Goal: Answer question/provide support

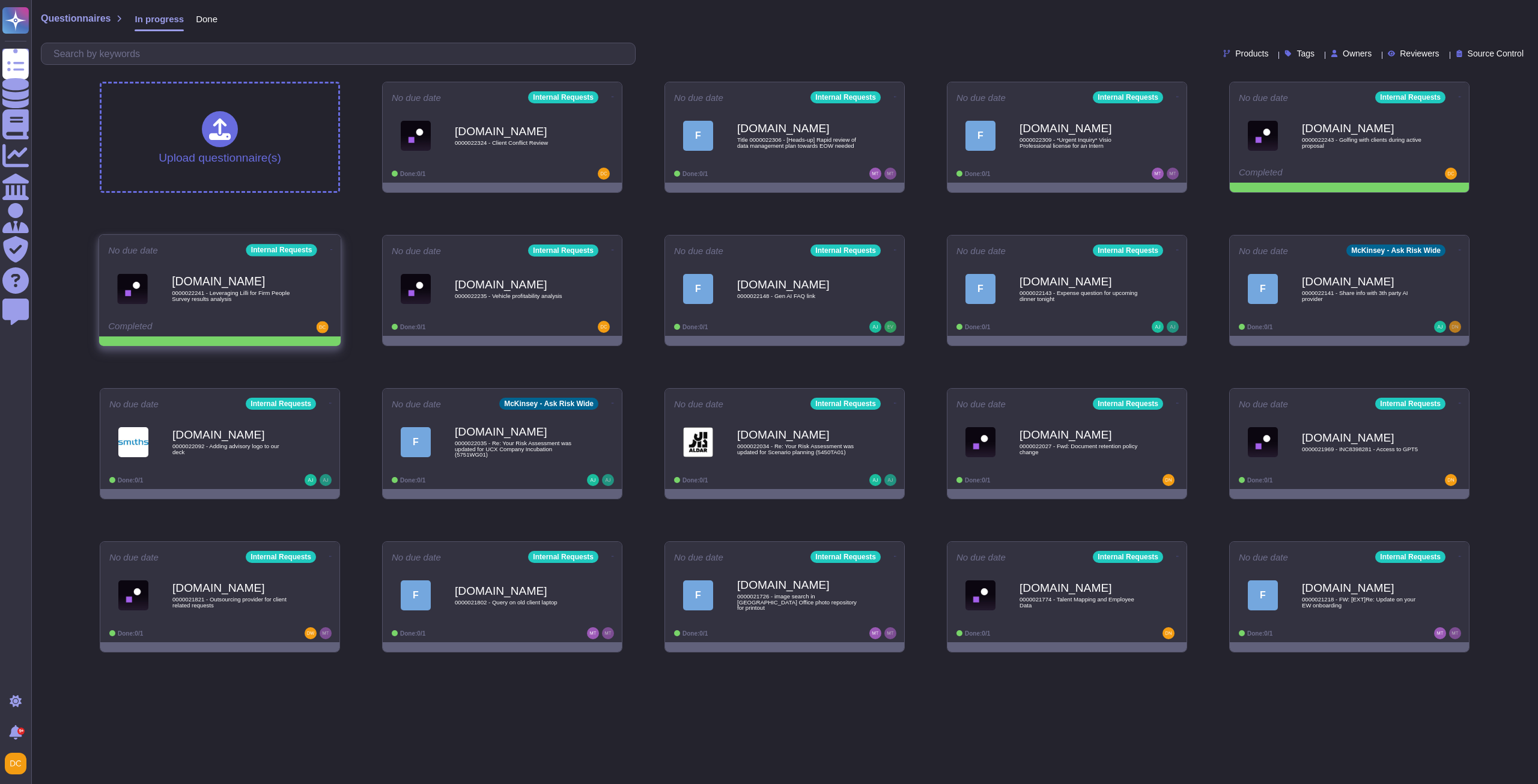
click at [330, 250] on icon at bounding box center [331, 250] width 2 height 3
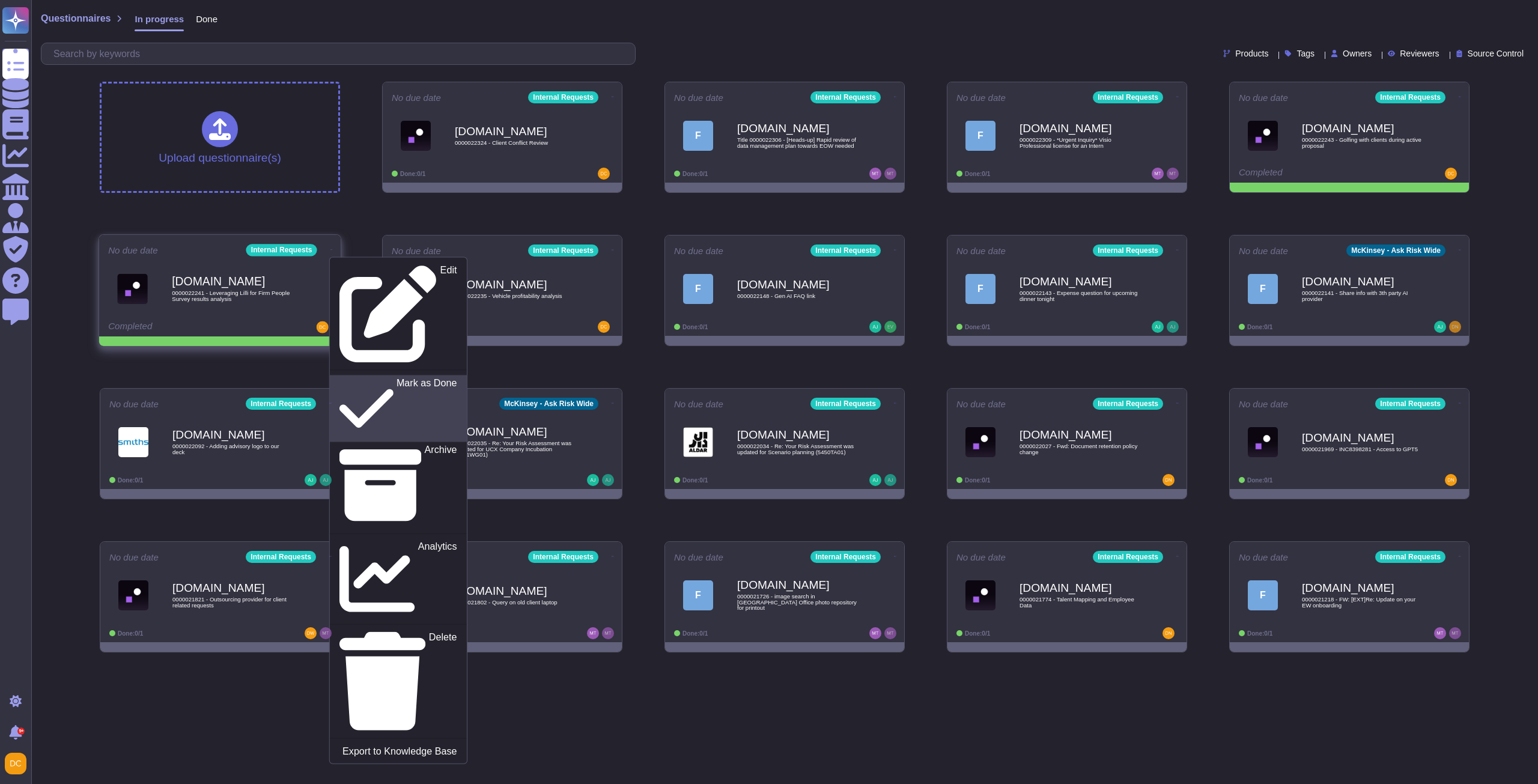
click at [397, 378] on p "Mark as Done" at bounding box center [427, 408] width 61 height 61
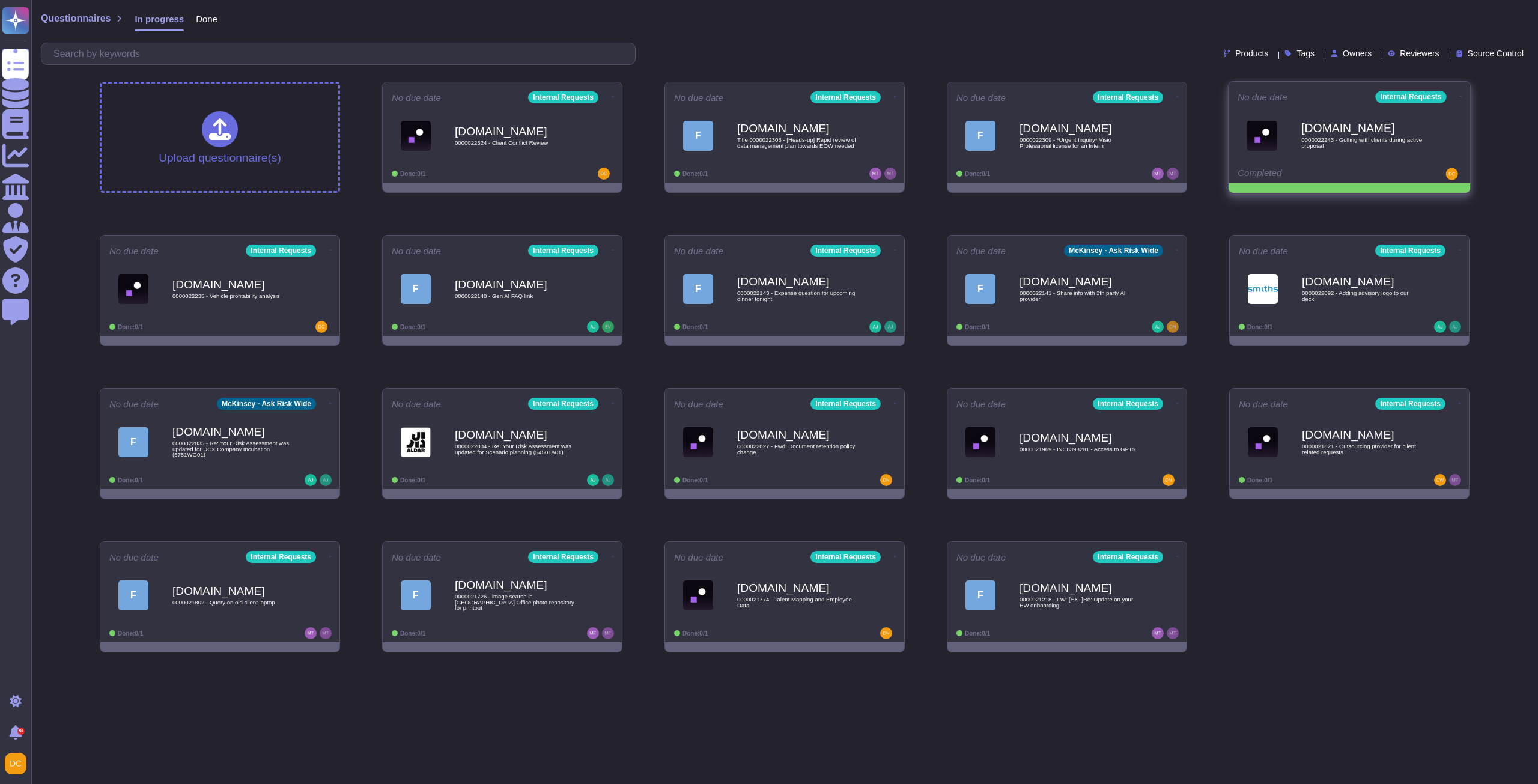
click at [1460, 95] on icon at bounding box center [1461, 97] width 2 height 3
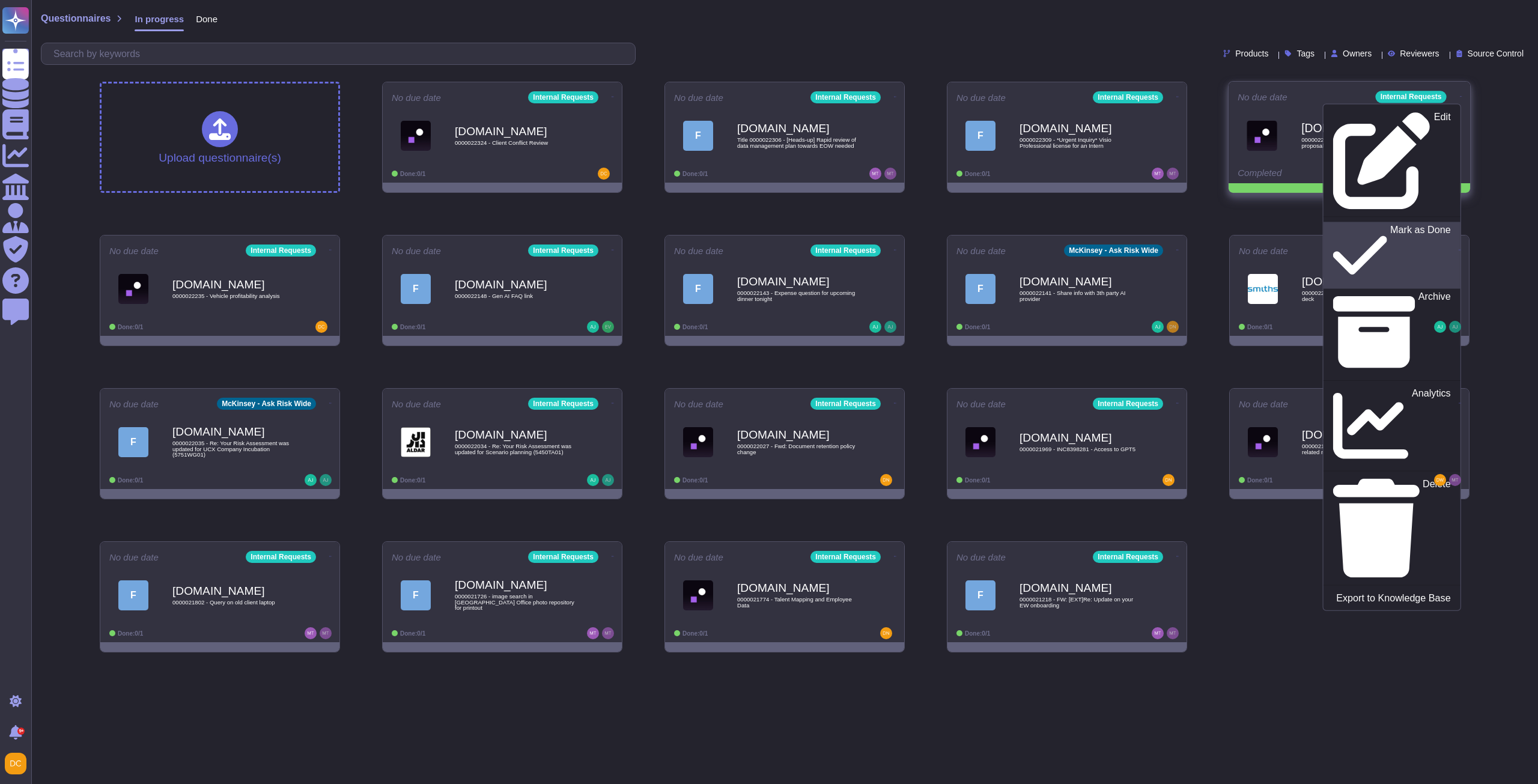
click at [1390, 225] on p "Mark as Done" at bounding box center [1421, 255] width 61 height 61
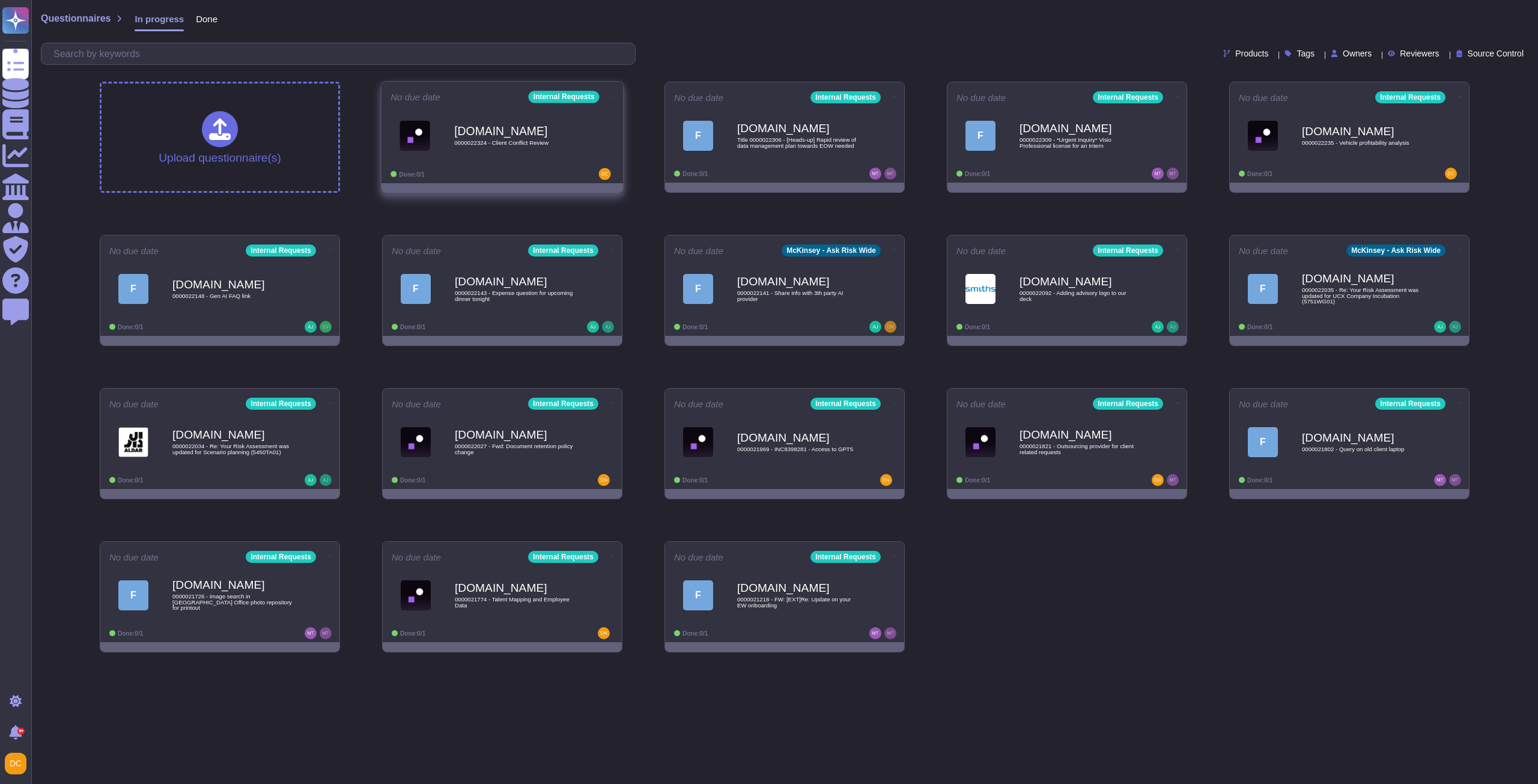
click at [517, 166] on div "No due date Internal Requests [DOMAIN_NAME] 0000022324 - Client Conflict Review…" at bounding box center [502, 132] width 241 height 101
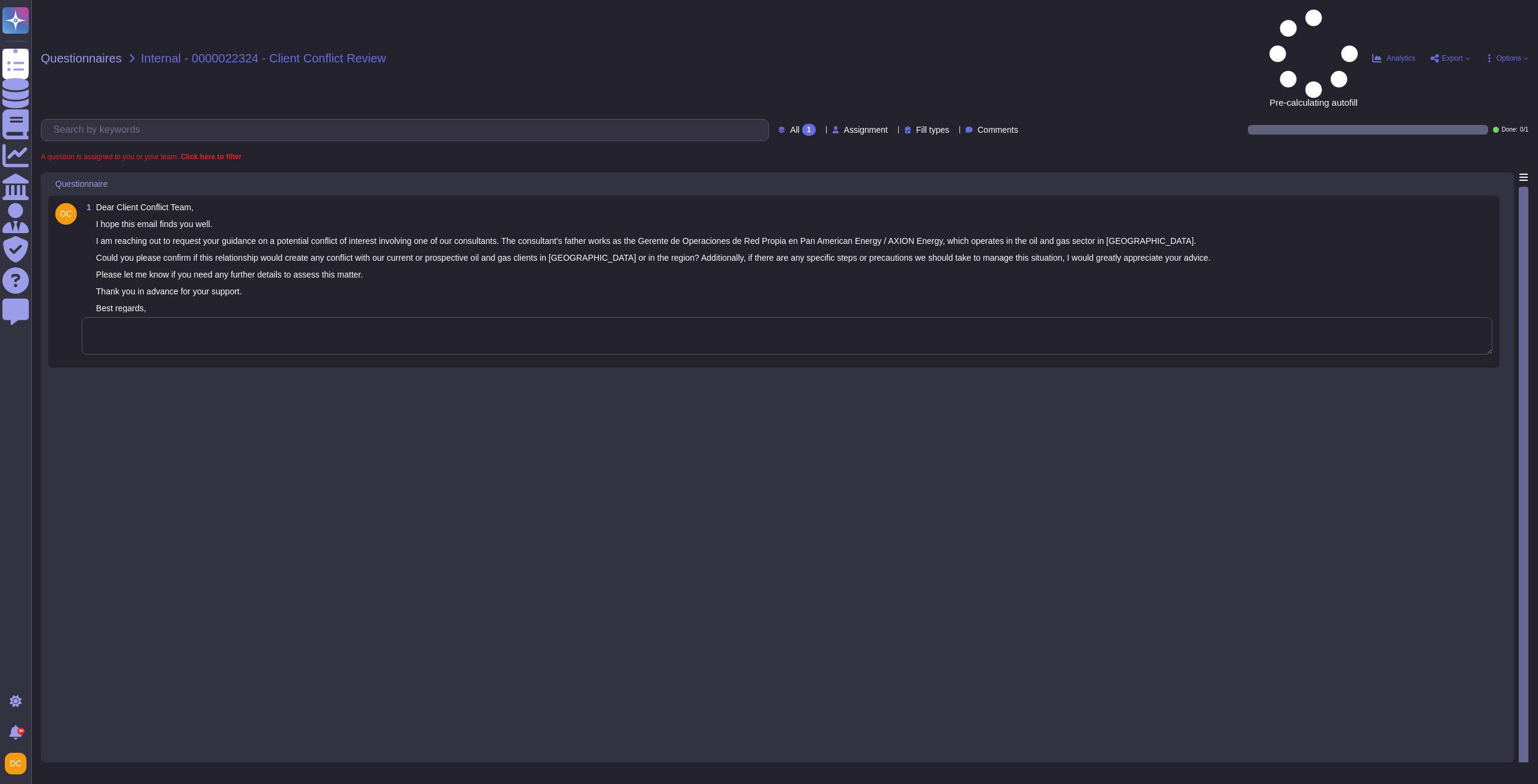
click at [186, 270] on div "1 Dear Client Conflict Team, I hope this email finds you well. I am reaching ou…" at bounding box center [774, 281] width 1437 height 157
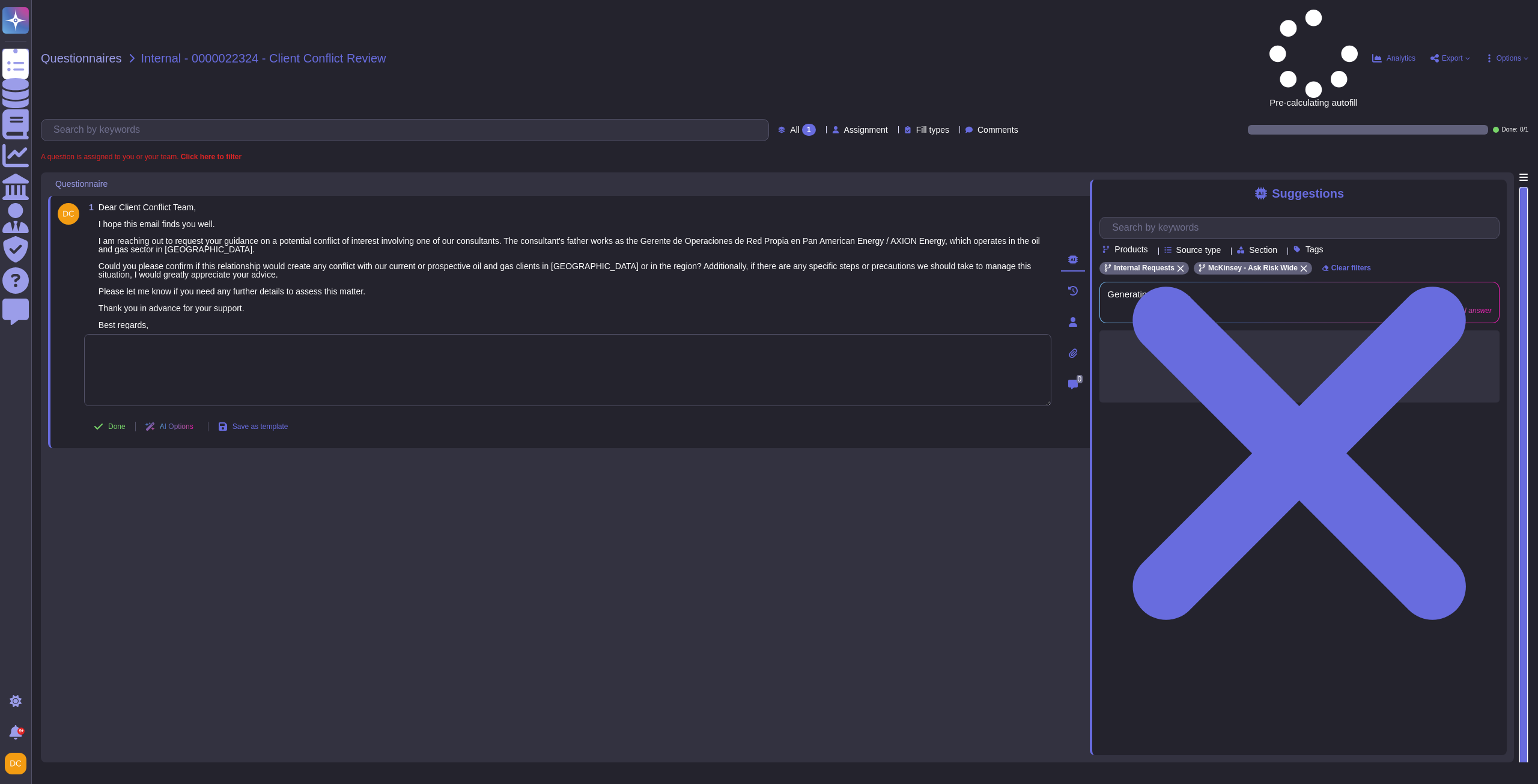
paste textarea "In this case, we are going to defer to the Conflicts team, who are already loop…"
type textarea "In this case, we are going to defer to the Conflicts team, who are already loop…"
click at [110, 423] on span "Done" at bounding box center [117, 426] width 17 height 7
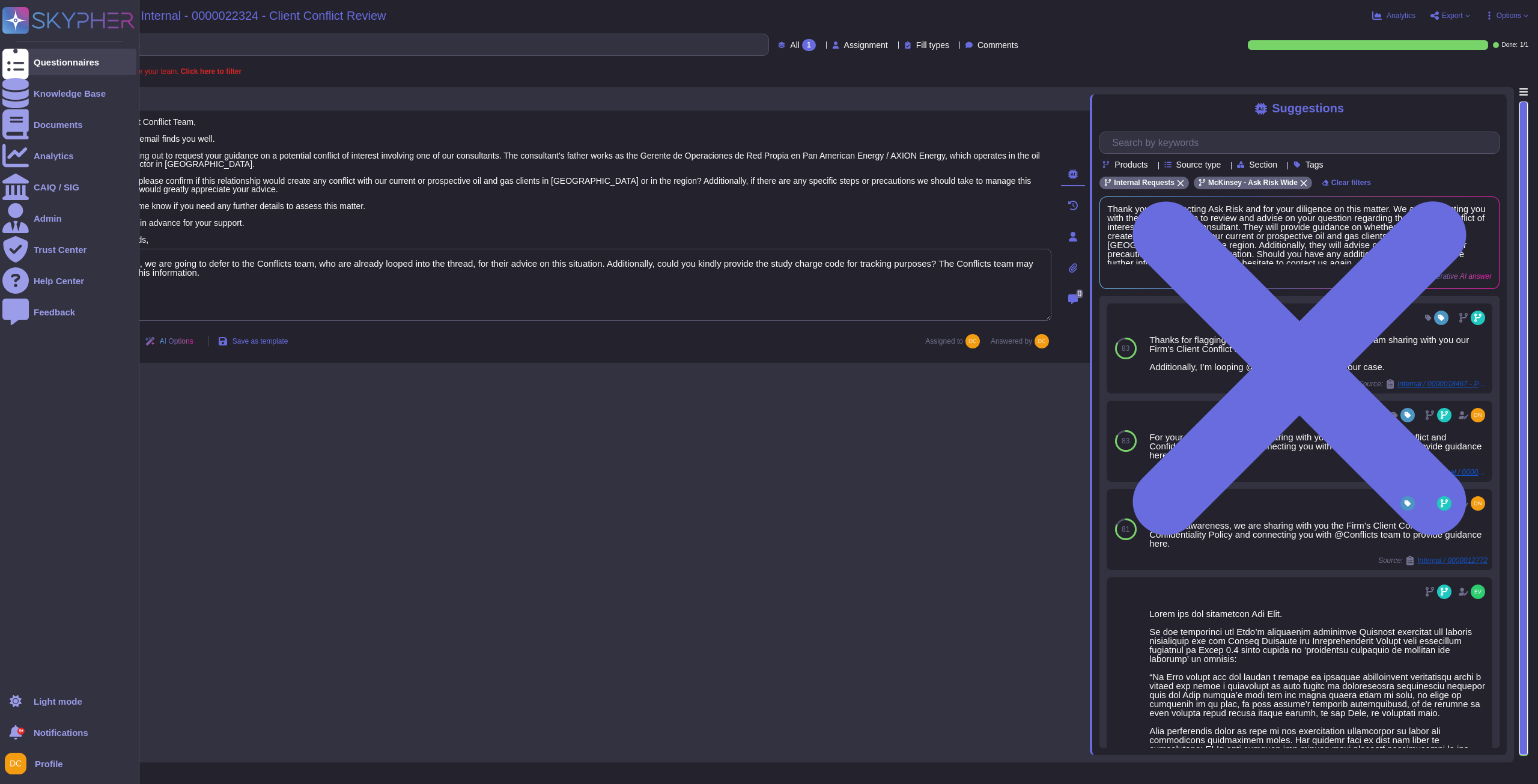
click at [51, 59] on div "Questionnaires" at bounding box center [66, 62] width 66 height 9
